Goal: Task Accomplishment & Management: Complete application form

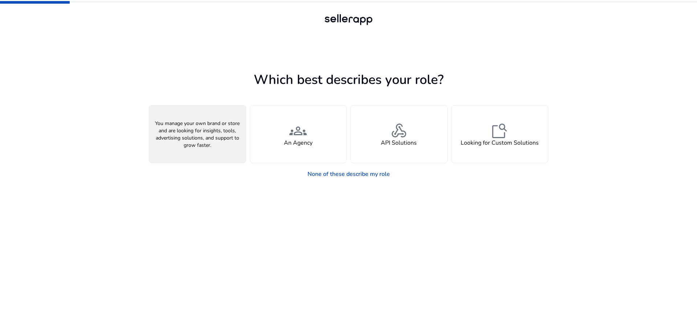
click at [205, 142] on h4 "A Seller" at bounding box center [198, 142] width 22 height 7
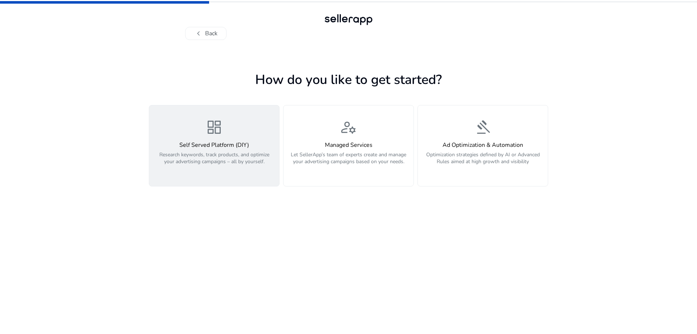
click at [207, 156] on p "Research keywords, track products, and optimize your advertising campaigns – al…" at bounding box center [214, 162] width 121 height 22
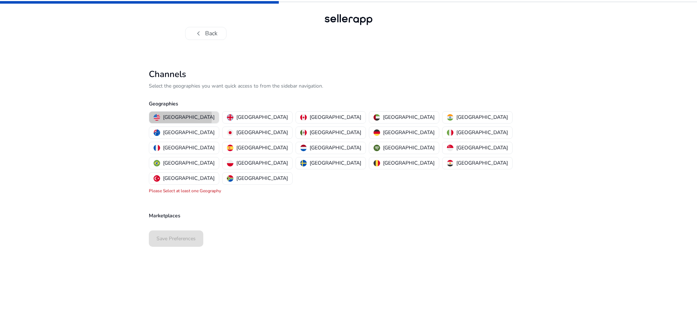
click at [180, 117] on p "[GEOGRAPHIC_DATA]" at bounding box center [189, 117] width 52 height 8
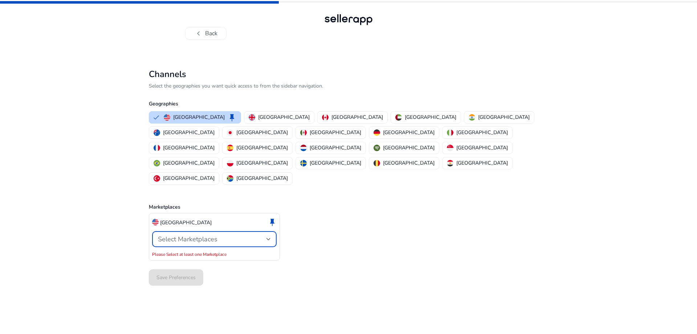
click at [188, 235] on span "Select Marketplaces" at bounding box center [188, 239] width 60 height 9
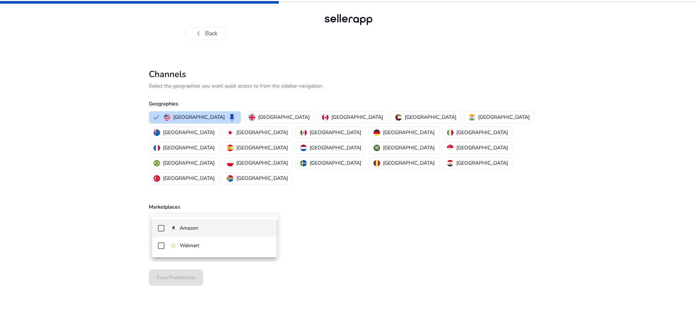
click at [189, 226] on p "Amazon" at bounding box center [189, 228] width 19 height 8
click at [347, 252] on div at bounding box center [348, 167] width 697 height 334
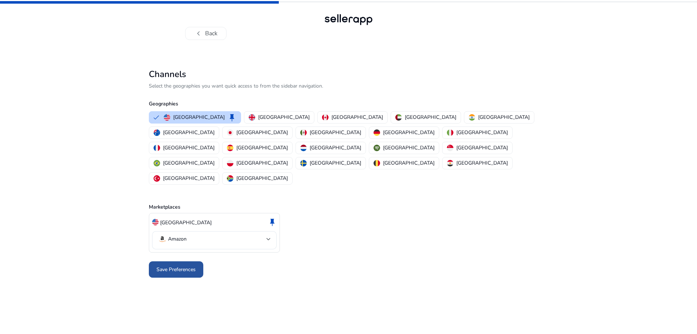
click at [190, 265] on span "Save Preferences" at bounding box center [175, 269] width 39 height 8
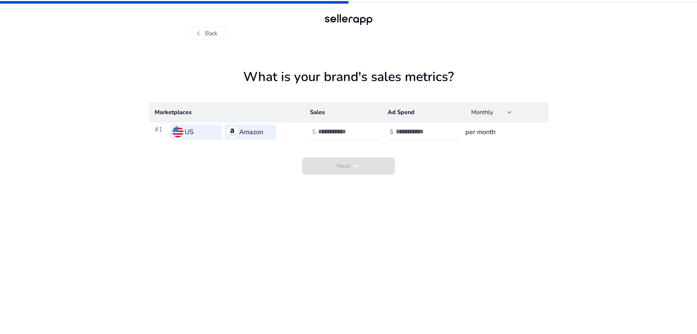
click at [365, 130] on input "*" at bounding box center [342, 131] width 49 height 8
click at [365, 129] on input "*" at bounding box center [342, 131] width 49 height 8
click at [364, 134] on input "*" at bounding box center [342, 131] width 49 height 8
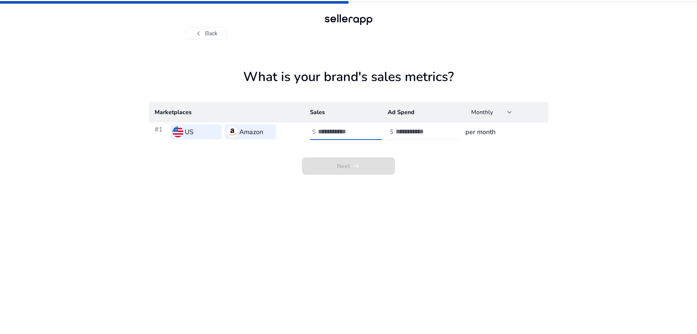
click at [364, 134] on input "*" at bounding box center [342, 131] width 49 height 8
type input "*"
click at [364, 134] on input "*" at bounding box center [342, 131] width 49 height 8
click at [400, 129] on input "number" at bounding box center [420, 131] width 49 height 8
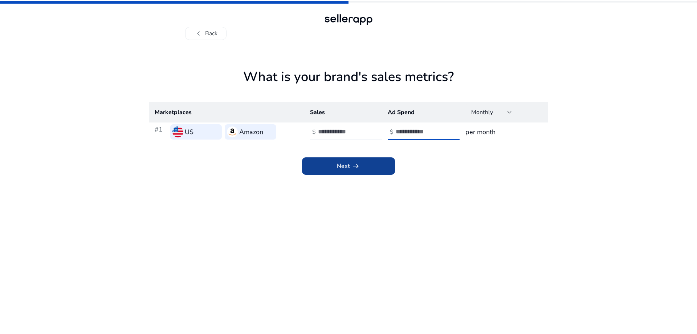
type input "*"
click at [355, 164] on span "arrow_right_alt" at bounding box center [355, 166] width 9 height 9
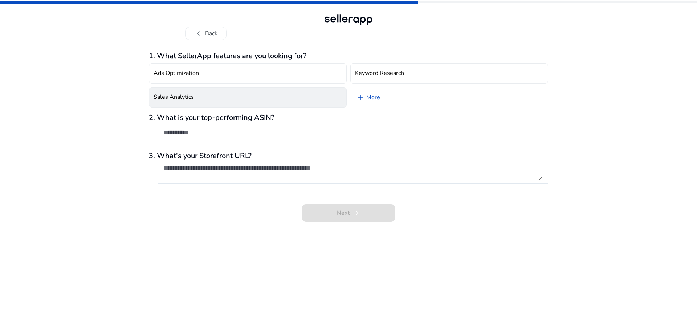
click at [203, 97] on button "Sales Analytics" at bounding box center [248, 97] width 198 height 20
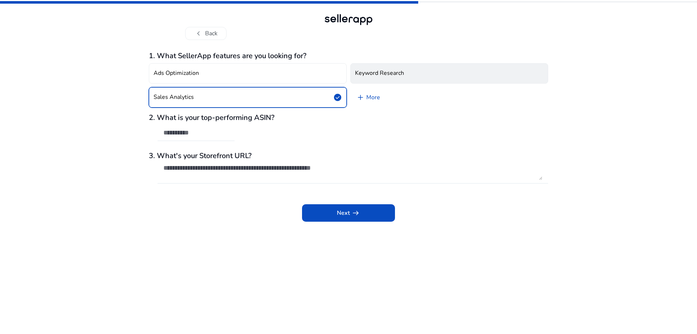
click at [390, 76] on h4 "Keyword Research" at bounding box center [379, 73] width 49 height 7
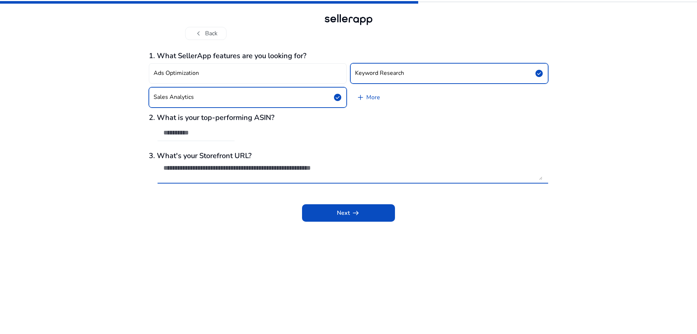
click at [184, 167] on textarea at bounding box center [352, 172] width 379 height 16
click at [373, 98] on link "add More" at bounding box center [368, 97] width 36 height 20
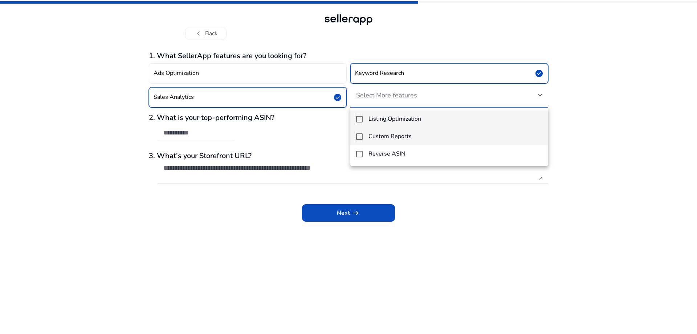
click at [362, 137] on mat-pseudo-checkbox at bounding box center [359, 136] width 7 height 7
click at [358, 118] on mat-pseudo-checkbox at bounding box center [359, 119] width 7 height 7
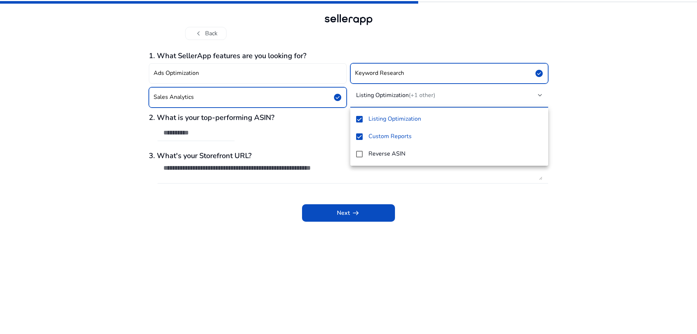
click at [339, 211] on div at bounding box center [348, 167] width 697 height 334
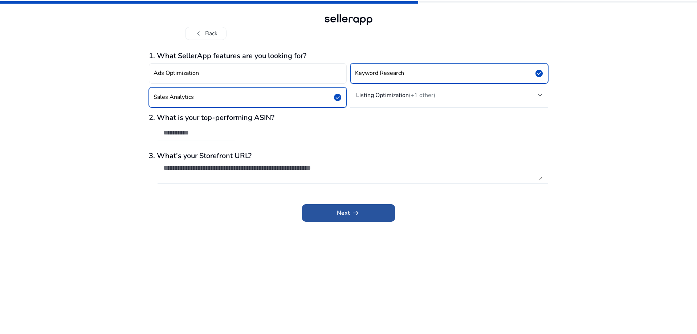
click at [344, 209] on span "Next arrow_right_alt" at bounding box center [348, 212] width 23 height 9
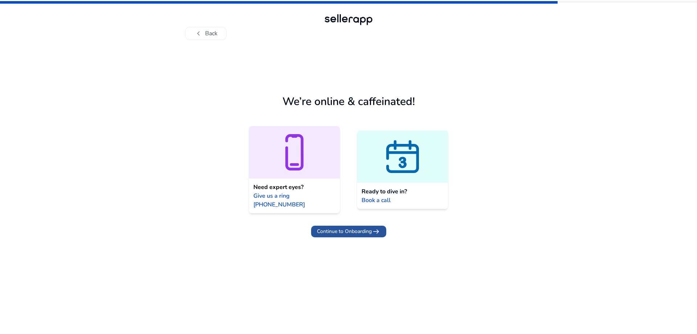
click at [326, 227] on span "Continue to Onboarding" at bounding box center [344, 231] width 55 height 8
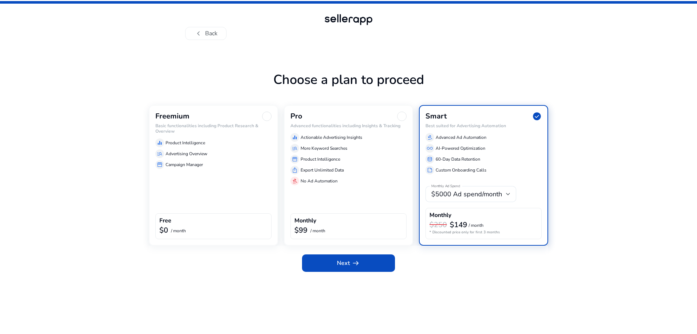
click at [235, 187] on div "Freemium Basic functionalities including Product Research & Overview equalizer …" at bounding box center [213, 175] width 129 height 140
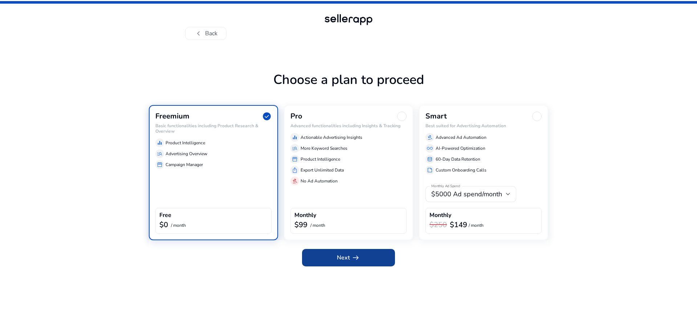
click at [372, 261] on span at bounding box center [348, 257] width 93 height 17
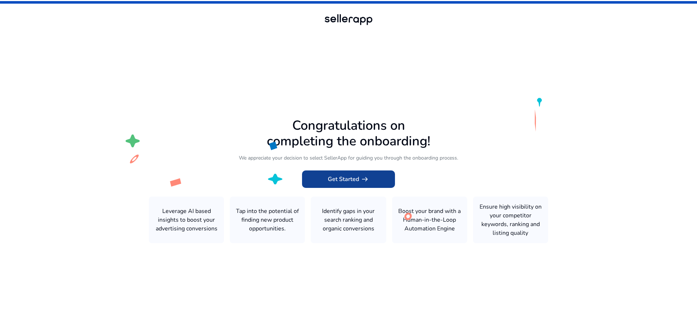
click at [348, 178] on span "Get Started arrow_right_alt" at bounding box center [348, 179] width 41 height 9
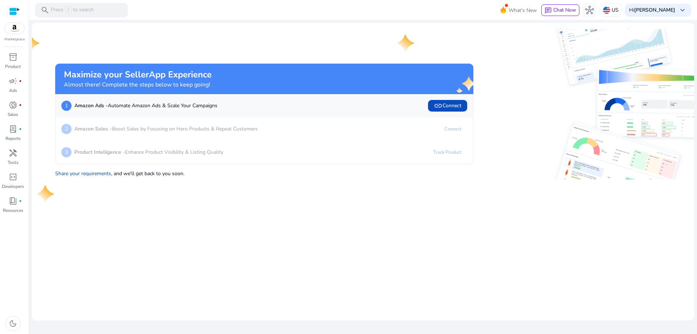
click at [242, 138] on div "2 Amazon Sales - Boost Sales by Focusing on Hero Products & Repeat Customers Co…" at bounding box center [264, 128] width 417 height 23
click at [245, 133] on p "Amazon Sales - Boost Sales by Focusing on Hero Products & Repeat Customers" at bounding box center [165, 129] width 183 height 8
click at [246, 130] on p "Amazon Sales - Boost Sales by Focusing on Hero Products & Repeat Customers" at bounding box center [165, 129] width 183 height 8
click at [151, 107] on p "Amazon Ads - Automate Amazon Ads & Scale Your Campaigns" at bounding box center [145, 106] width 143 height 8
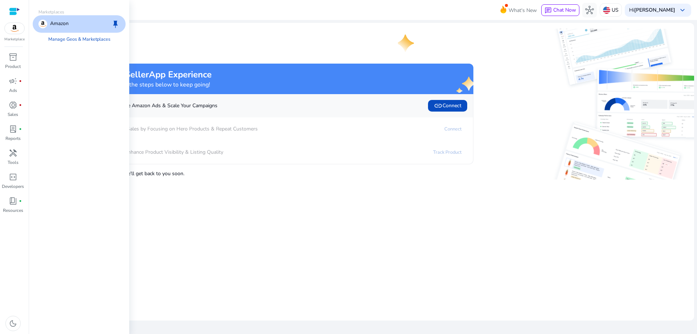
click at [14, 30] on img at bounding box center [15, 28] width 20 height 11
click at [59, 26] on p "Amazon" at bounding box center [59, 24] width 19 height 9
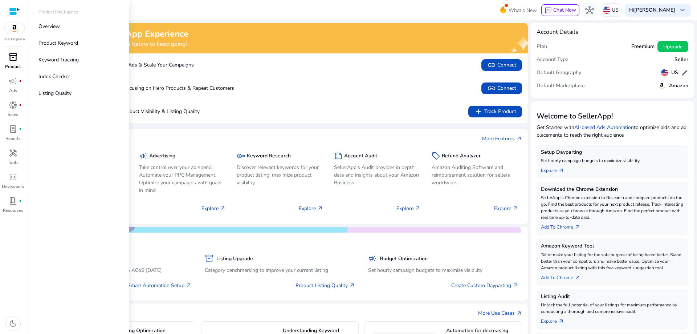
click at [14, 62] on div "inventory_2" at bounding box center [13, 57] width 20 height 12
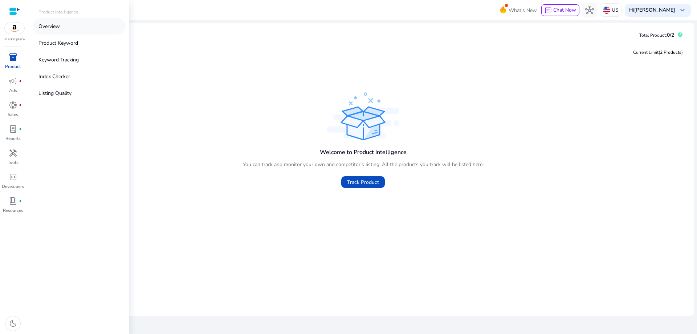
click at [57, 26] on p "Overview" at bounding box center [48, 27] width 21 height 8
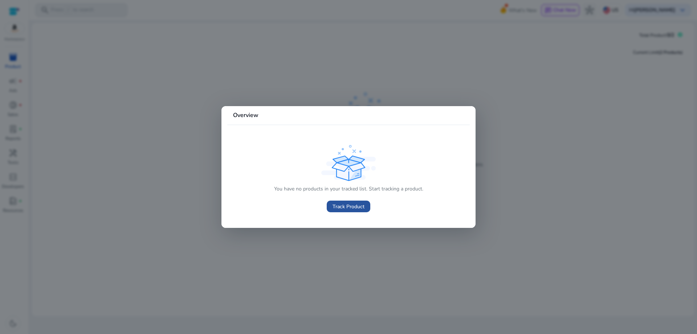
click at [343, 205] on span "Track Product" at bounding box center [349, 207] width 32 height 8
